Goal: Task Accomplishment & Management: Use online tool/utility

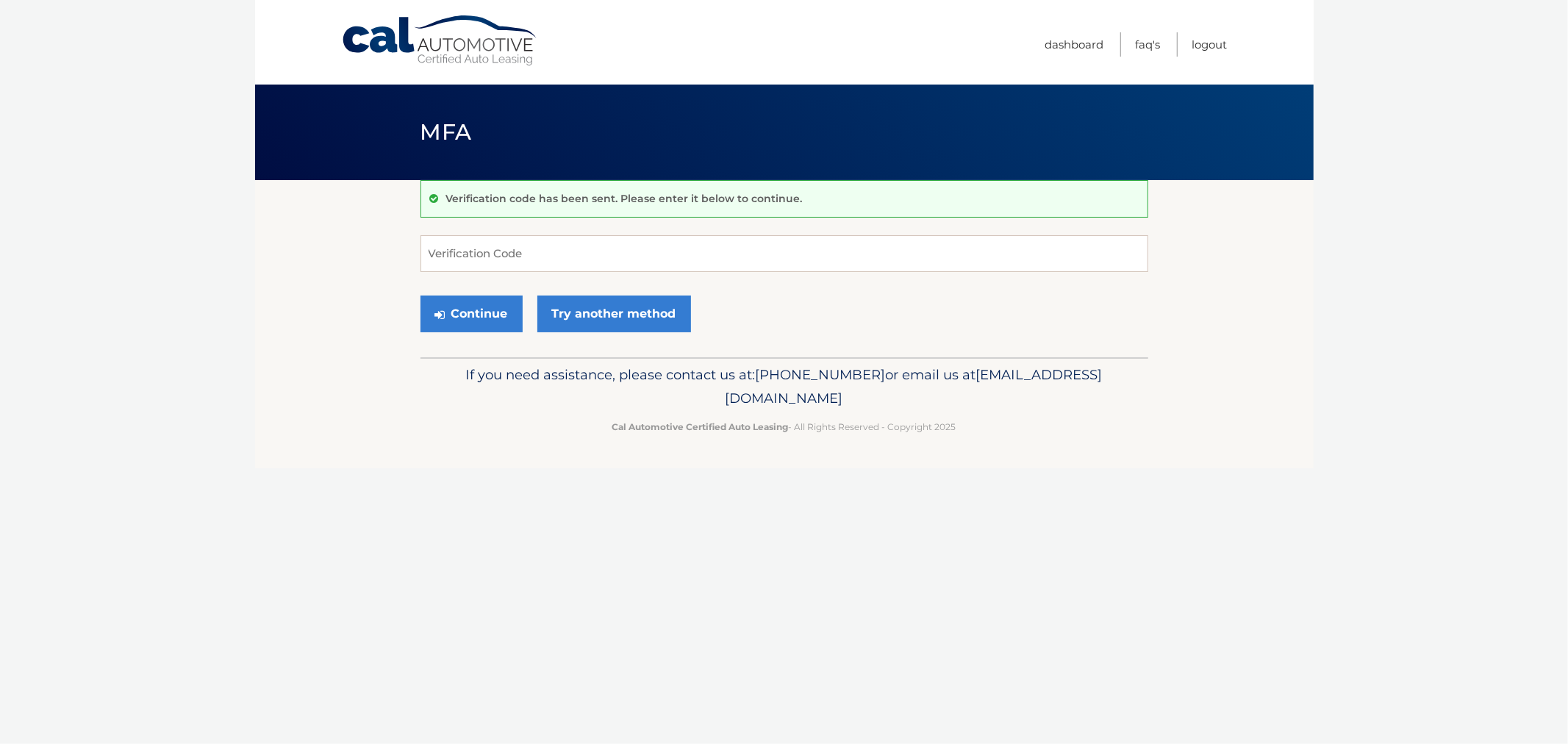
drag, startPoint x: 402, startPoint y: 127, endPoint x: 1075, endPoint y: 468, distance: 754.5
click at [1076, 472] on div "Cal Automotive Menu Dashboard FAQ's Logout MFA" at bounding box center [784, 372] width 1059 height 744
click at [970, 518] on div "Cal Automotive Menu Dashboard FAQ's Logout MFA" at bounding box center [784, 372] width 1059 height 744
drag, startPoint x: 1024, startPoint y: 452, endPoint x: 370, endPoint y: 104, distance: 740.8
click at [373, 115] on div "Cal Automotive Menu Dashboard FAQ's Logout MFA" at bounding box center [784, 372] width 1059 height 744
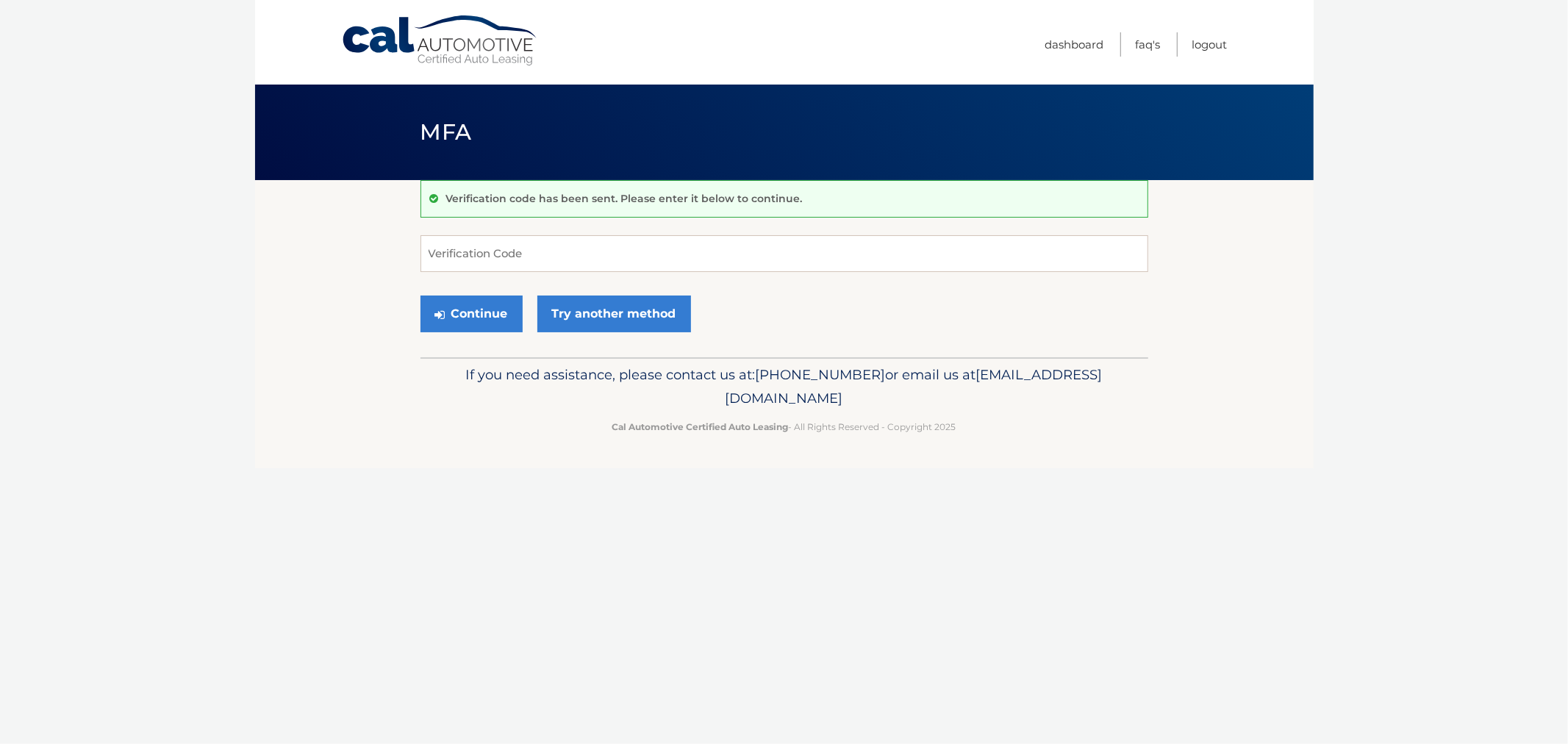
click at [370, 101] on div "MFA" at bounding box center [784, 132] width 1059 height 95
click at [562, 257] on input "Verification Code" at bounding box center [784, 254] width 728 height 37
type input "700113"
click at [420, 295] on button "Continue" at bounding box center [471, 314] width 102 height 37
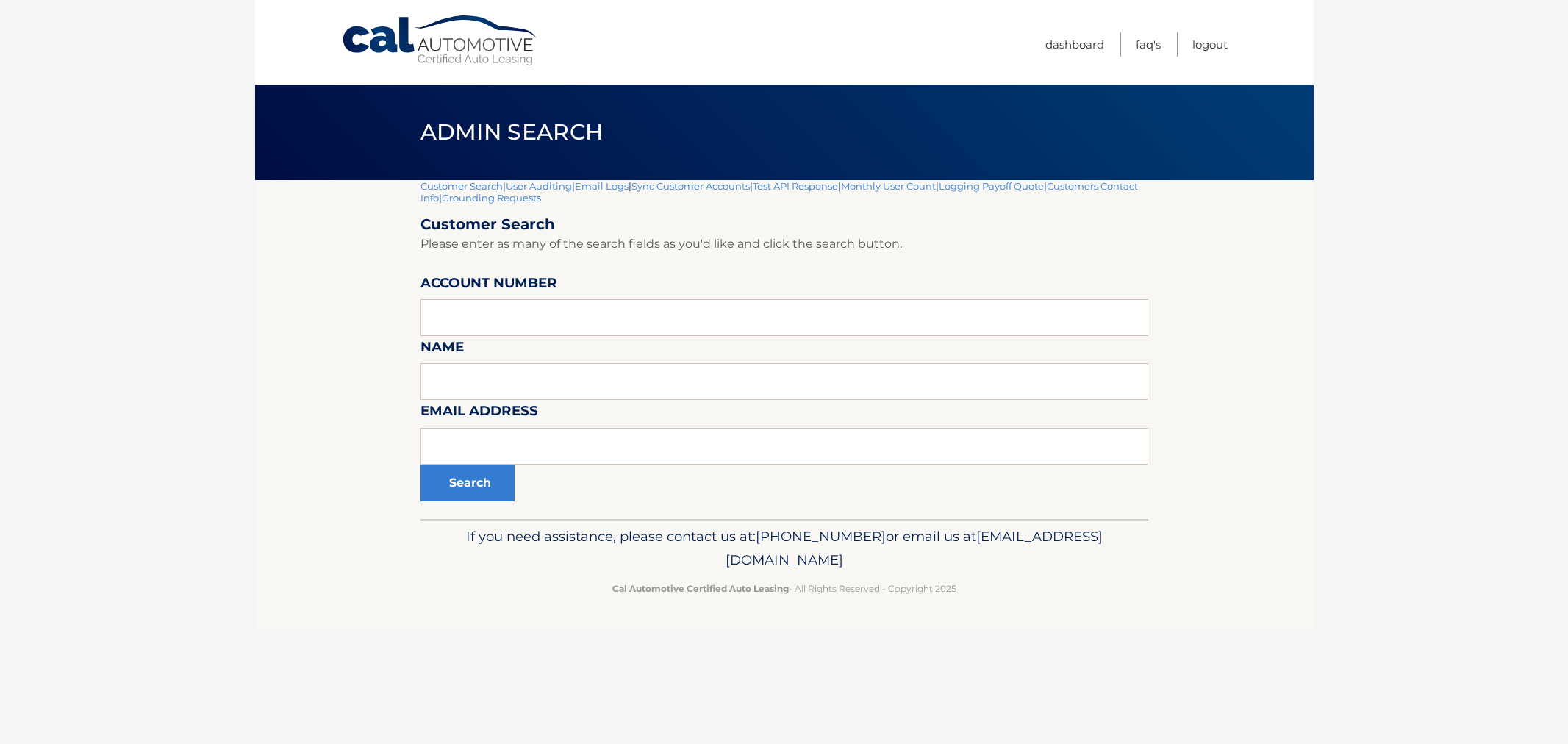
click at [511, 305] on input "text" at bounding box center [784, 318] width 728 height 37
type input "44456019815"
click at [485, 485] on button "Search" at bounding box center [467, 483] width 94 height 37
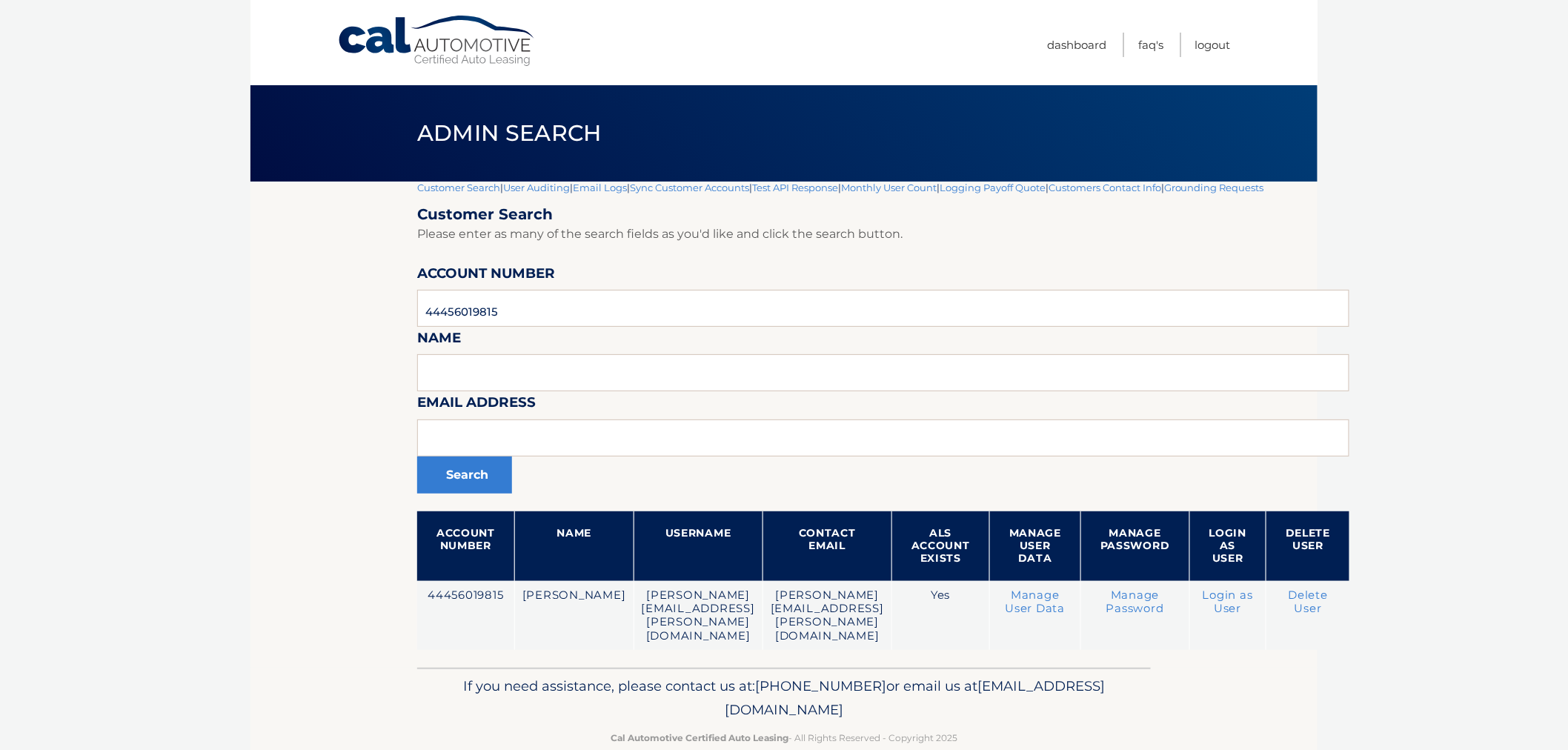
drag, startPoint x: 1076, startPoint y: 704, endPoint x: 207, endPoint y: 269, distance: 971.8
click at [209, 279] on body "Cal Automotive Menu Dashboard FAQ's Logout |" at bounding box center [784, 375] width 1568 height 750
click at [207, 268] on body "Cal Automotive Menu Dashboard FAQ's Logout |" at bounding box center [784, 375] width 1568 height 750
click at [524, 188] on link "User Auditing" at bounding box center [537, 187] width 67 height 12
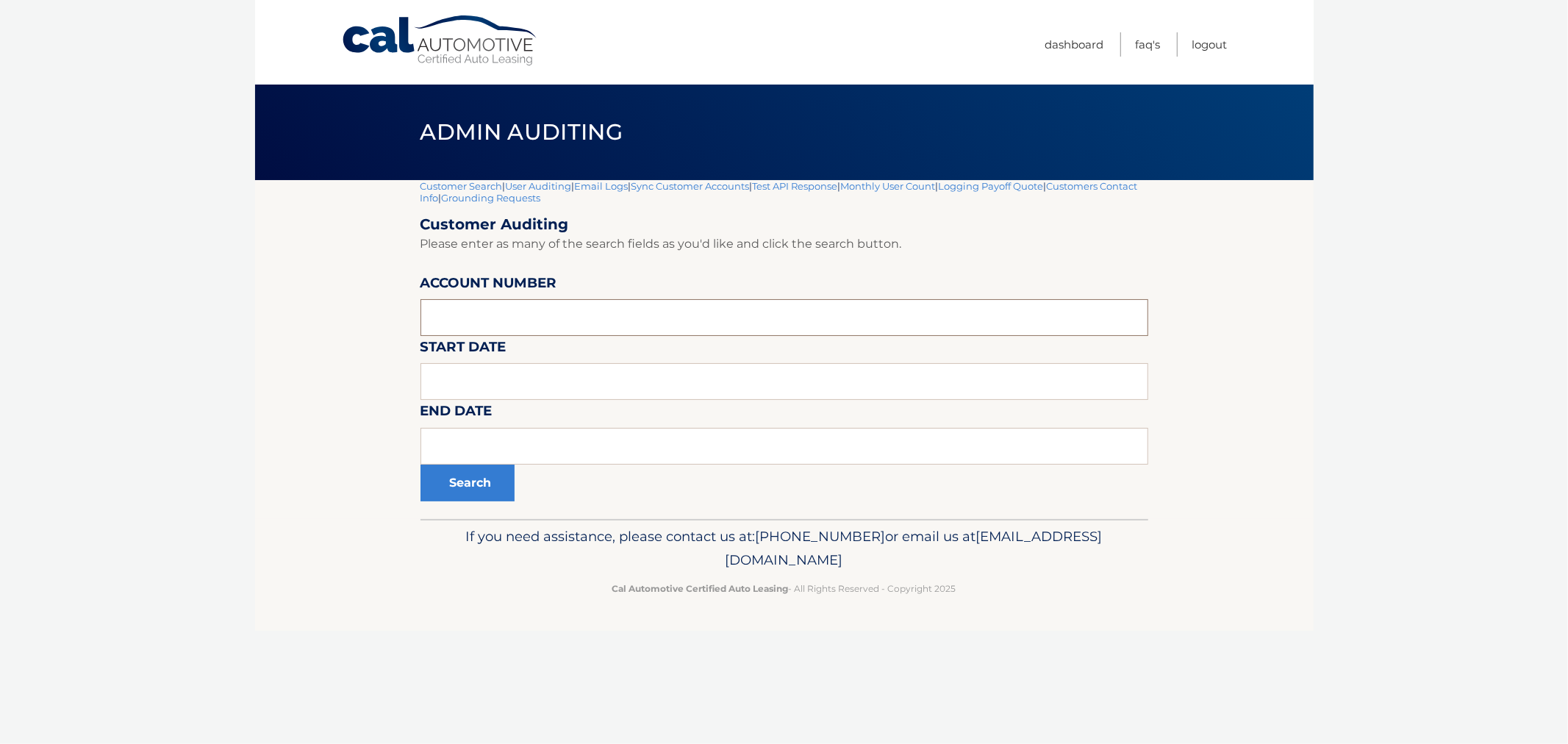
click at [562, 307] on input "tel" at bounding box center [784, 318] width 728 height 37
paste input "44456019815"
type input "44456019815"
click at [458, 470] on button "Search" at bounding box center [467, 483] width 94 height 37
click at [1137, 640] on div "Cal Automotive Menu Dashboard FAQ's Logout |" at bounding box center [784, 372] width 1059 height 744
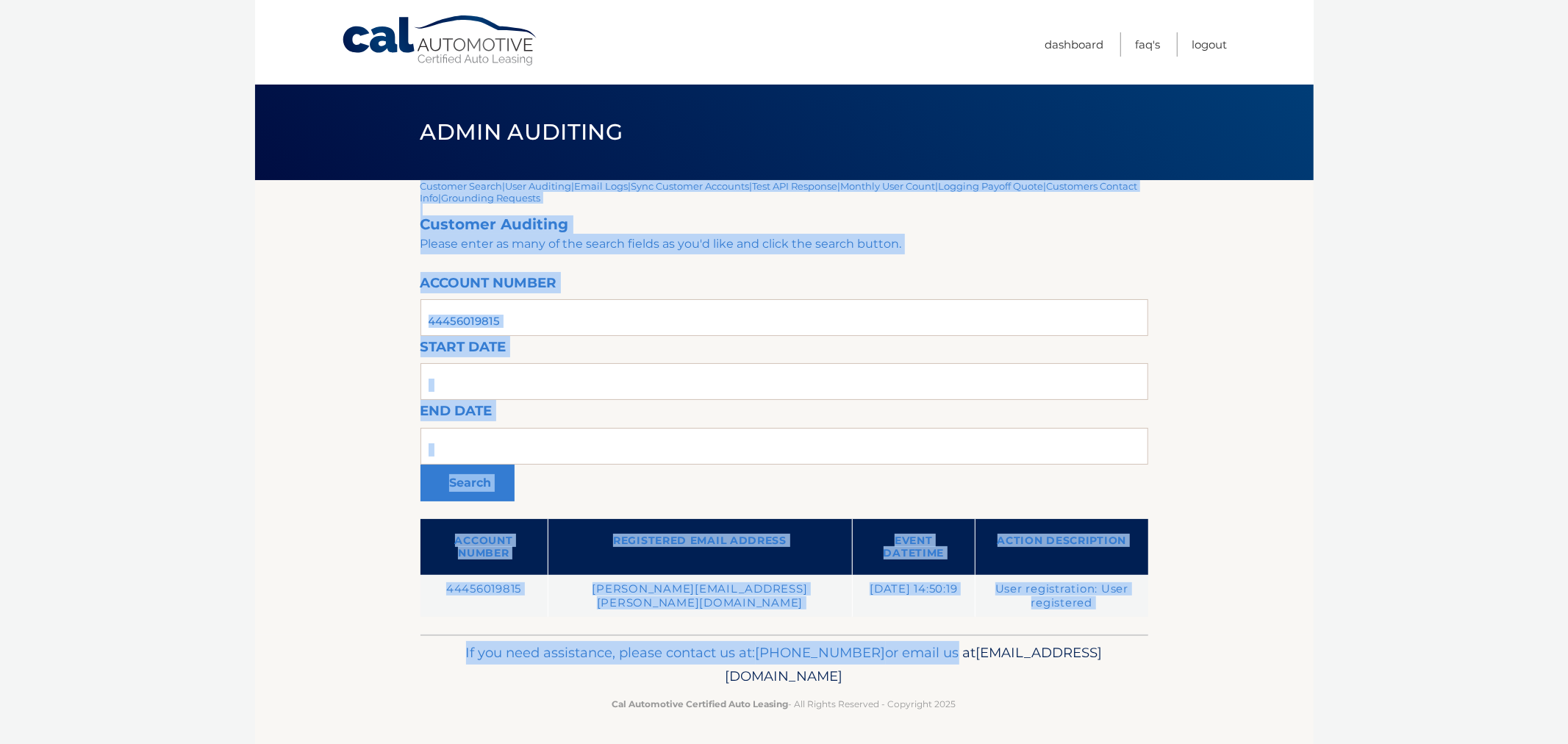
drag, startPoint x: 797, startPoint y: 582, endPoint x: 351, endPoint y: 600, distance: 446.4
click at [341, 576] on div "Cal Automotive Menu Dashboard FAQ's Logout |" at bounding box center [784, 372] width 1059 height 744
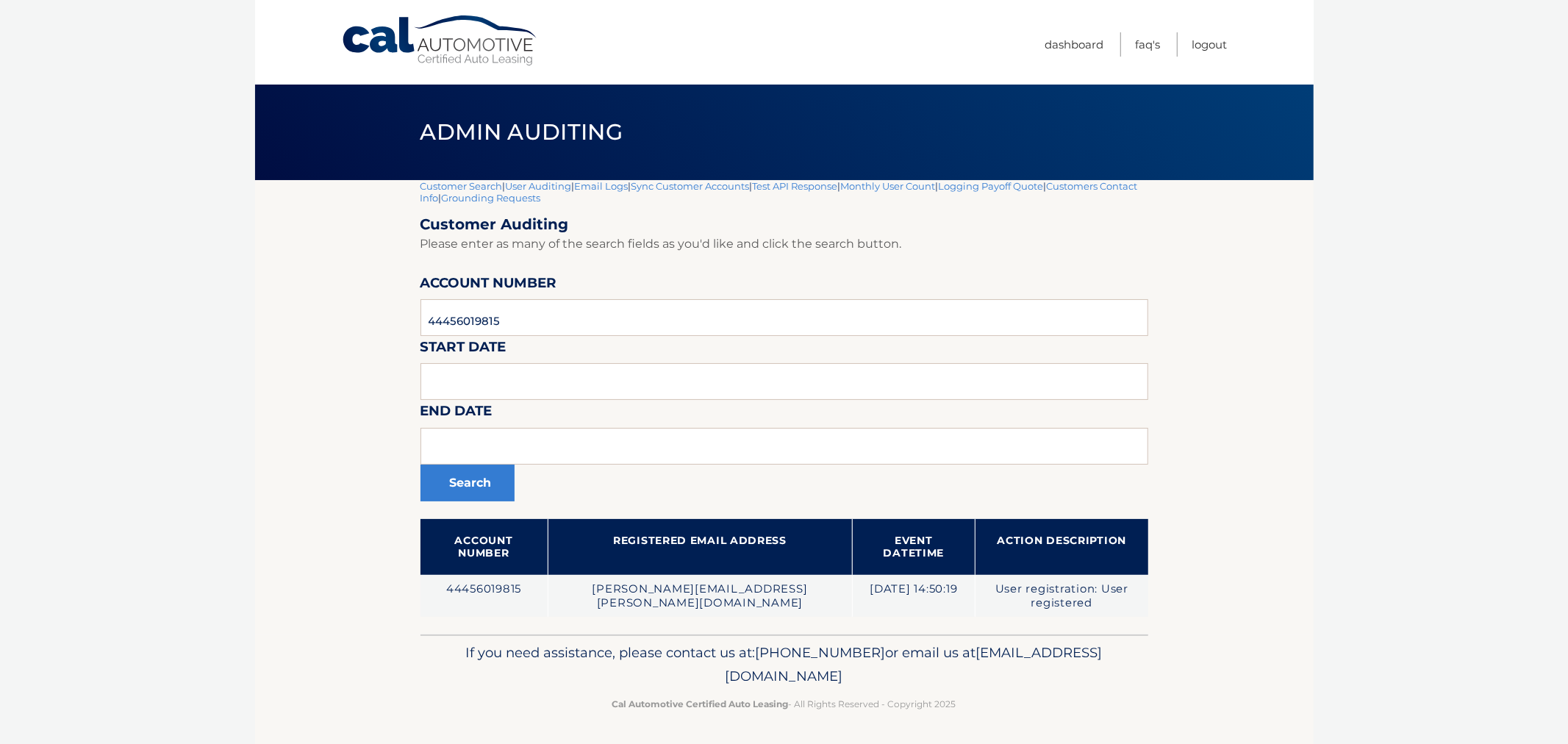
click at [354, 605] on section "Customer Search | User Auditing | Email Logs | Sync Customer Accounts | Test AP…" at bounding box center [784, 407] width 1059 height 454
click at [445, 184] on link "Customer Search" at bounding box center [461, 185] width 82 height 12
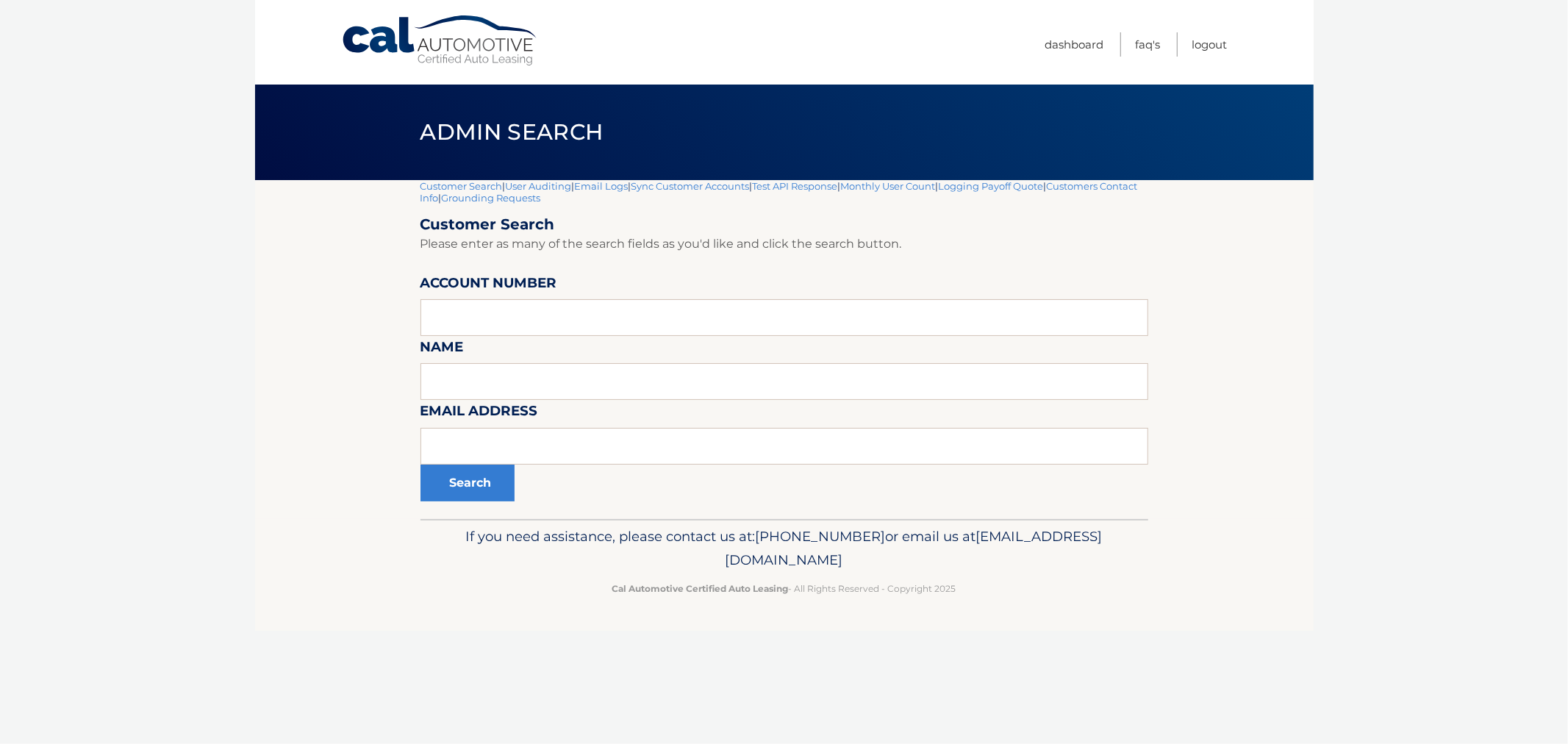
drag, startPoint x: 434, startPoint y: 127, endPoint x: 1029, endPoint y: 642, distance: 786.9
click at [1046, 665] on div "Cal Automotive Menu Dashboard FAQ's Logout |" at bounding box center [784, 372] width 1059 height 744
click at [1001, 626] on footer "If you need assistance, please contact us at: 609-807-3200 or email us at Custo…" at bounding box center [784, 574] width 1059 height 112
click at [994, 606] on footer "If you need assistance, please contact us at: 609-807-3200 or email us at Custo…" at bounding box center [784, 574] width 1059 height 112
click at [982, 597] on div "If you need assistance, please contact us at: 609-807-3200 or email us at Custo…" at bounding box center [784, 559] width 728 height 82
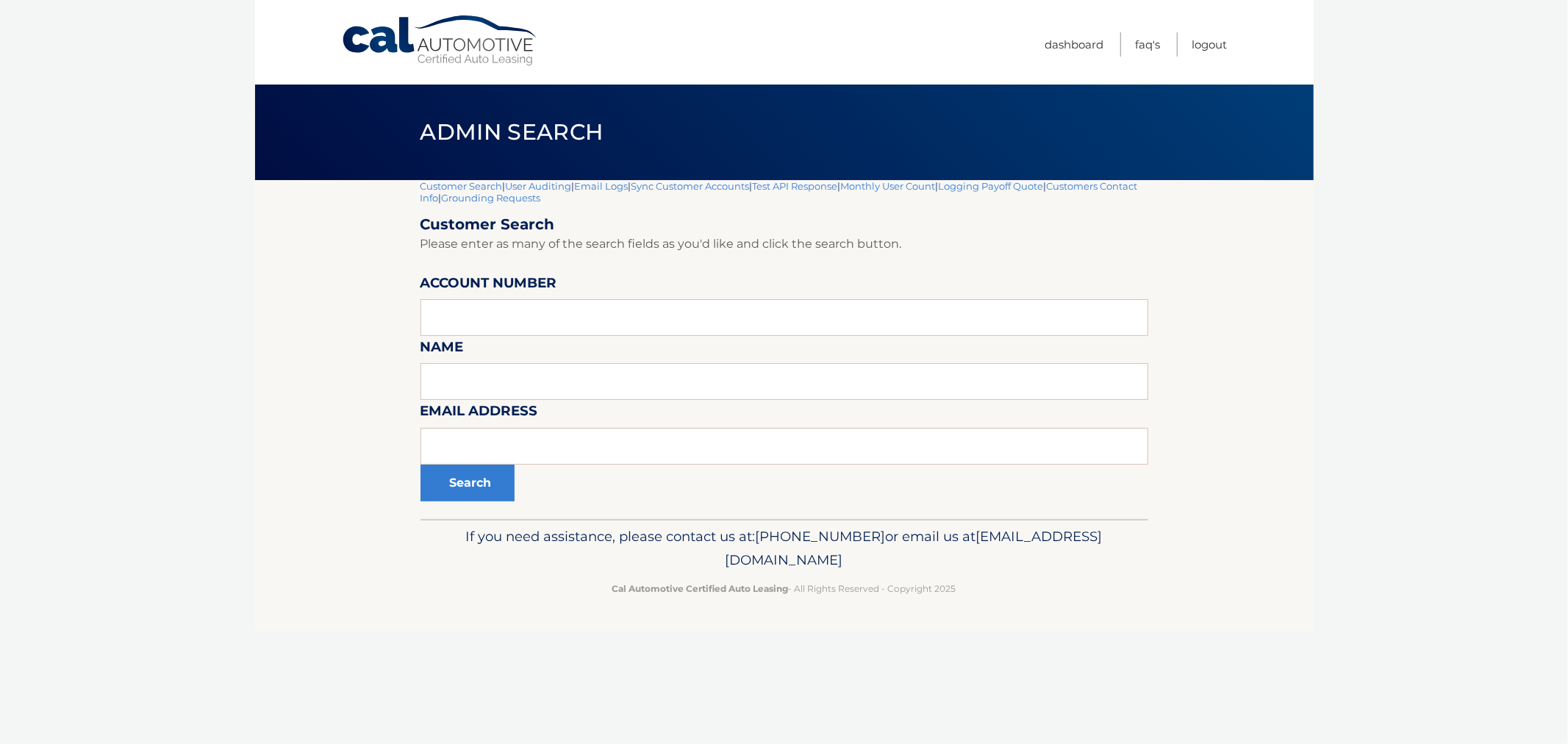
drag, startPoint x: 900, startPoint y: 562, endPoint x: 405, endPoint y: 125, distance: 660.3
click at [415, 129] on div "Cal Automotive Menu Dashboard FAQ's Logout |" at bounding box center [784, 372] width 1059 height 744
click at [405, 125] on h1 "Admin Search" at bounding box center [511, 132] width 216 height 39
click at [399, 132] on div "Admin Search" at bounding box center [784, 132] width 1059 height 95
drag, startPoint x: 275, startPoint y: 208, endPoint x: 274, endPoint y: 182, distance: 26.0
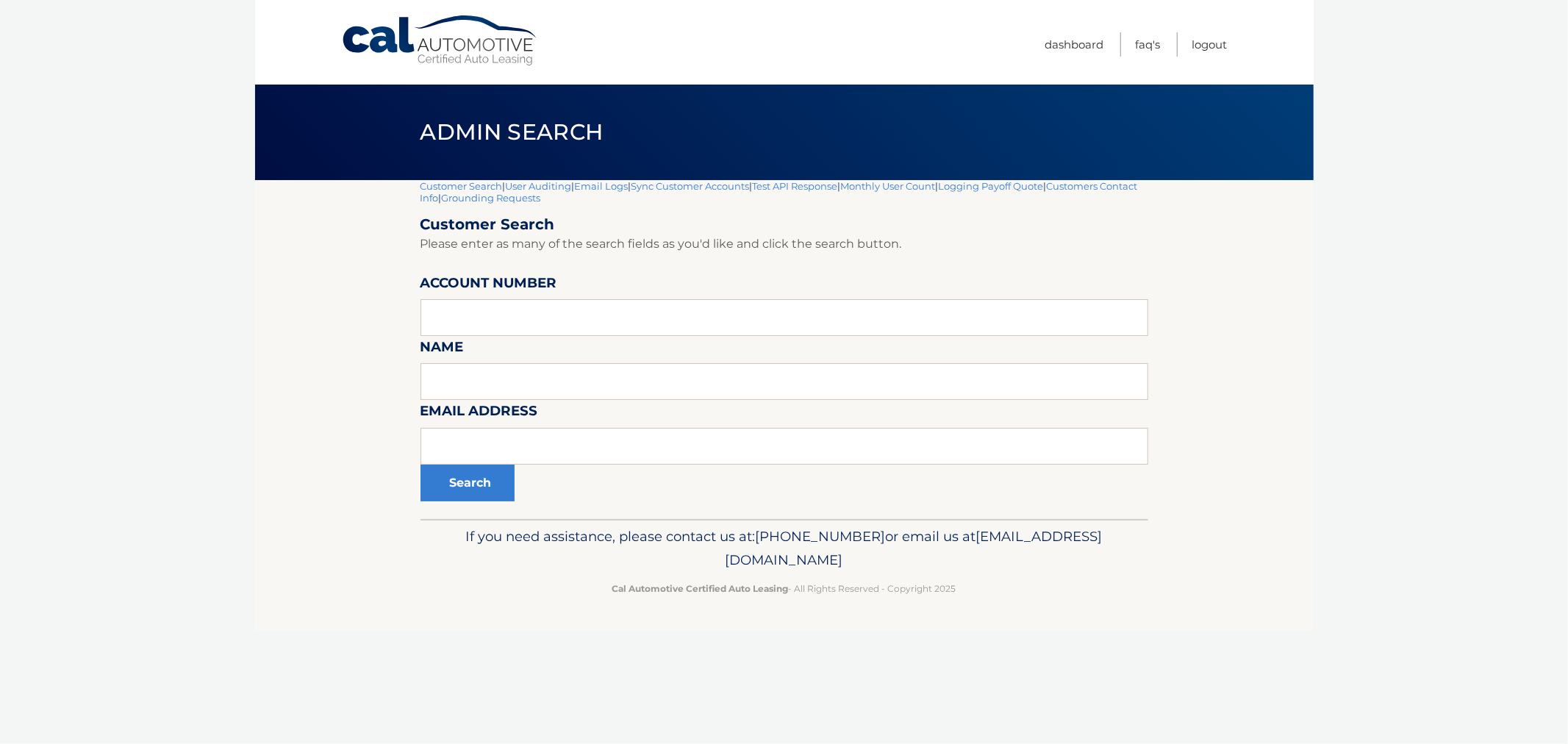
click at [274, 182] on section "Customer Search | User Auditing | Email Logs | Sync Customer Accounts | Test AP…" at bounding box center [784, 349] width 1059 height 339
drag, startPoint x: 313, startPoint y: 128, endPoint x: 1030, endPoint y: 657, distance: 891.0
click at [1029, 666] on div "Cal Automotive Menu Dashboard FAQ's Logout |" at bounding box center [784, 372] width 1059 height 744
click at [1030, 657] on div "Cal Automotive Menu Dashboard FAQ's Logout |" at bounding box center [784, 372] width 1059 height 744
drag, startPoint x: 1033, startPoint y: 610, endPoint x: 409, endPoint y: 107, distance: 801.5
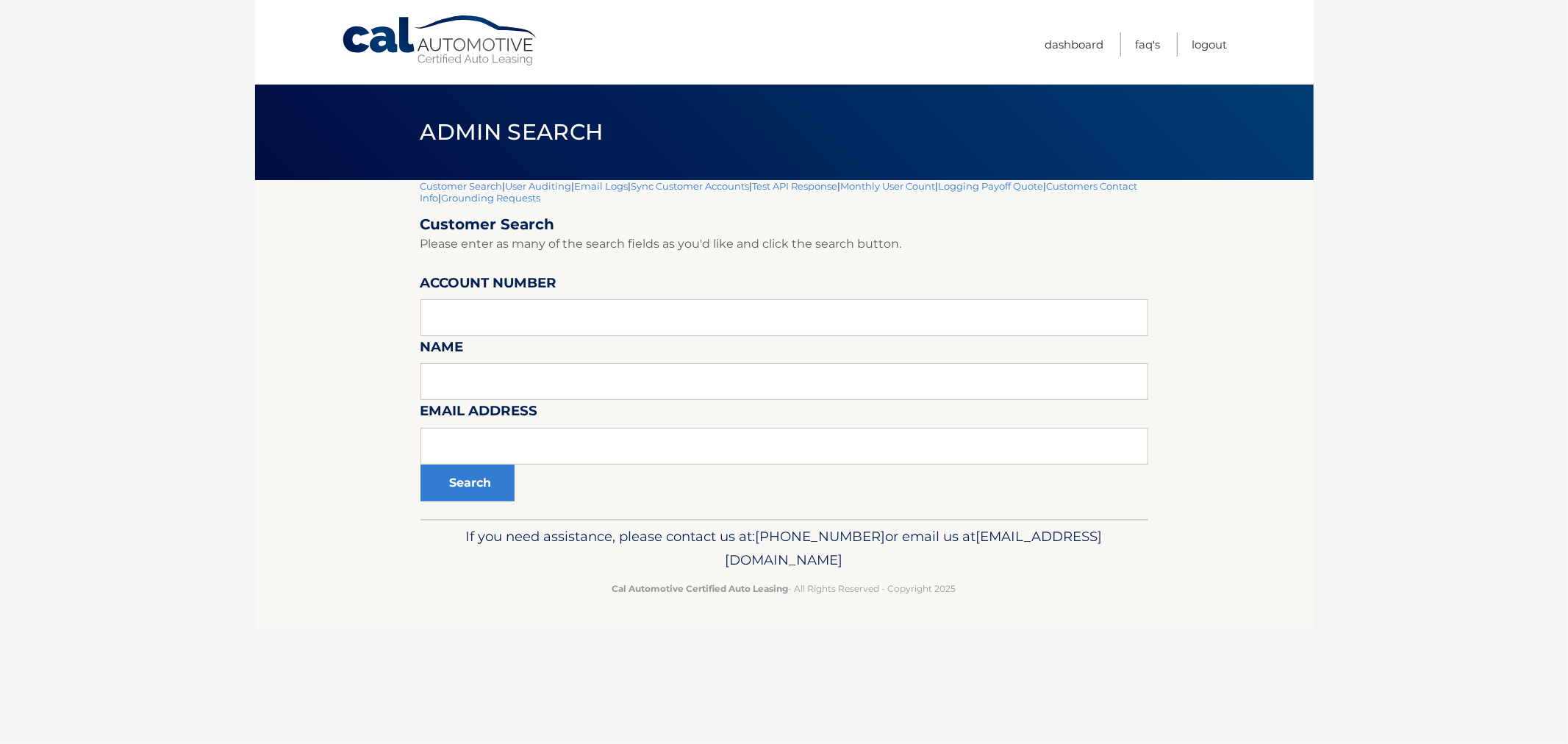
click at [409, 107] on div "Cal Automotive Menu Dashboard FAQ's Logout |" at bounding box center [784, 372] width 1059 height 744
click at [387, 145] on div "Admin Search" at bounding box center [784, 132] width 1059 height 95
drag, startPoint x: 414, startPoint y: 108, endPoint x: 1149, endPoint y: 638, distance: 906.2
click at [1155, 633] on div "Cal Automotive Menu Dashboard FAQ's Logout |" at bounding box center [784, 372] width 1059 height 744
click at [1147, 638] on div "Cal Automotive Menu Dashboard FAQ's Logout |" at bounding box center [784, 372] width 1059 height 744
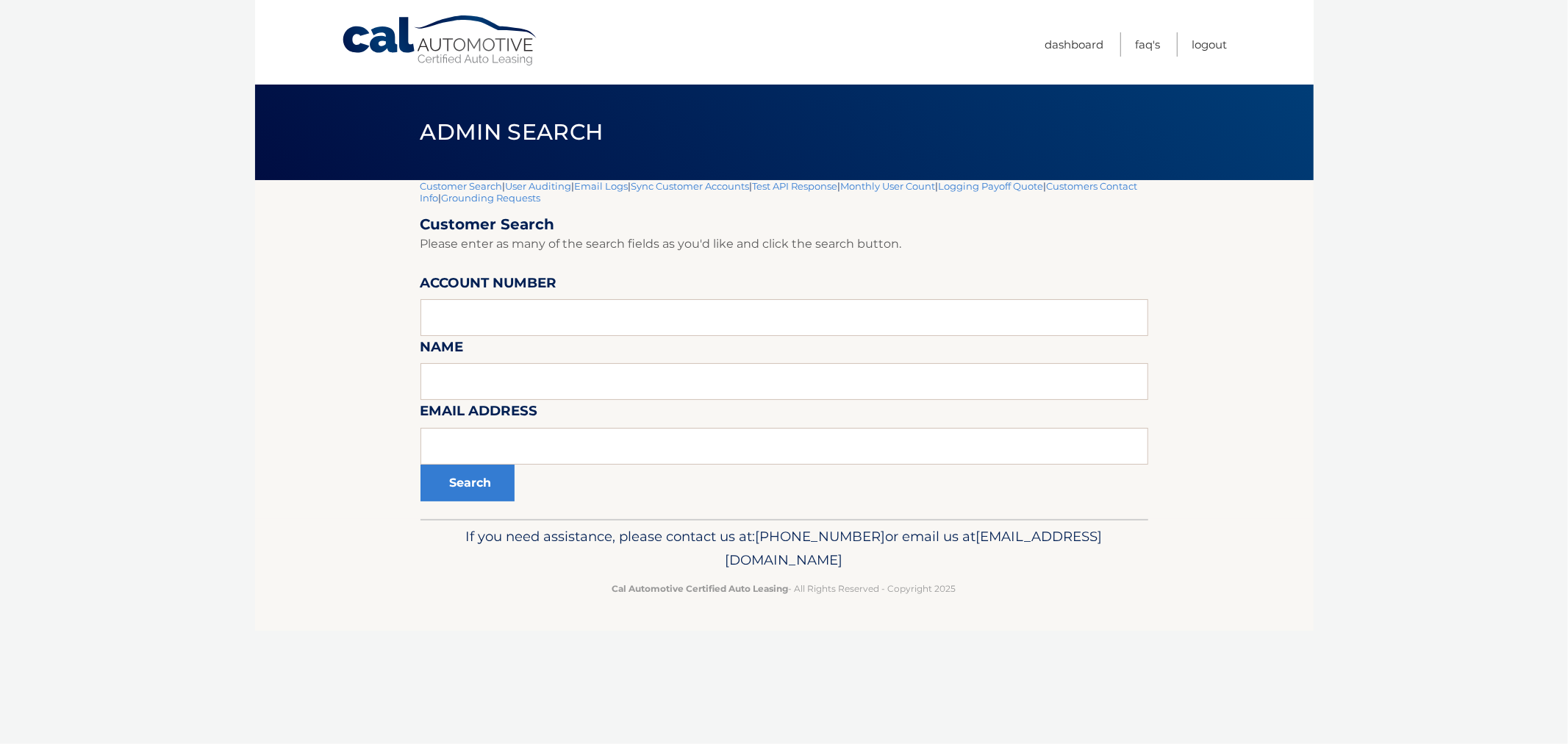
drag, startPoint x: 365, startPoint y: 369, endPoint x: 334, endPoint y: 172, distance: 199.4
click at [352, 349] on section "Customer Search | User Auditing | Email Logs | Sync Customer Accounts | Test AP…" at bounding box center [784, 349] width 1059 height 339
drag, startPoint x: 385, startPoint y: 166, endPoint x: 1071, endPoint y: 638, distance: 832.7
click at [1071, 638] on div "Cal Automotive Menu Dashboard FAQ's Logout |" at bounding box center [784, 372] width 1059 height 744
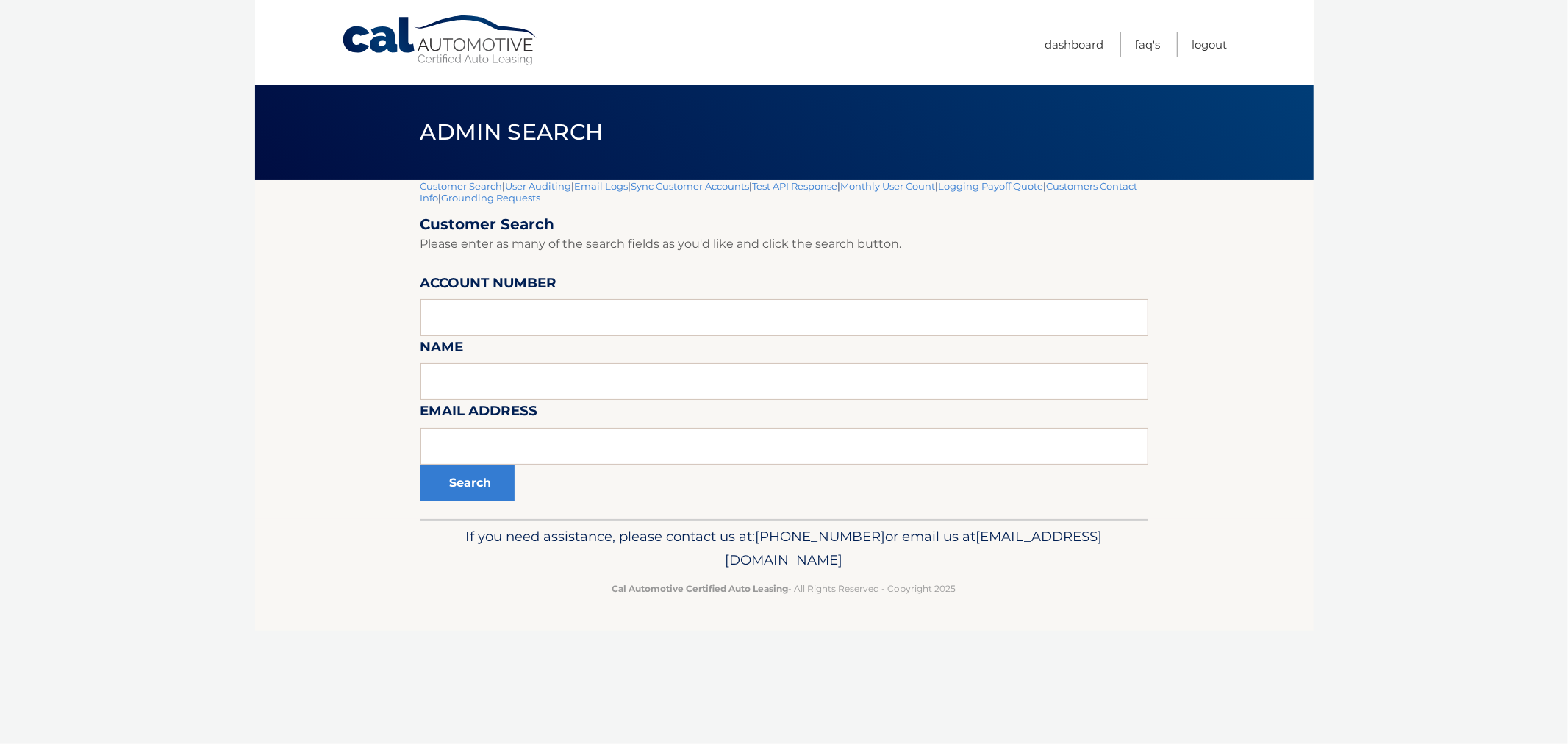
drag, startPoint x: 907, startPoint y: 562, endPoint x: 312, endPoint y: 121, distance: 740.6
click at [309, 122] on div "Cal Automotive Menu Dashboard FAQ's Logout |" at bounding box center [784, 372] width 1059 height 744
